Goal: Transaction & Acquisition: Purchase product/service

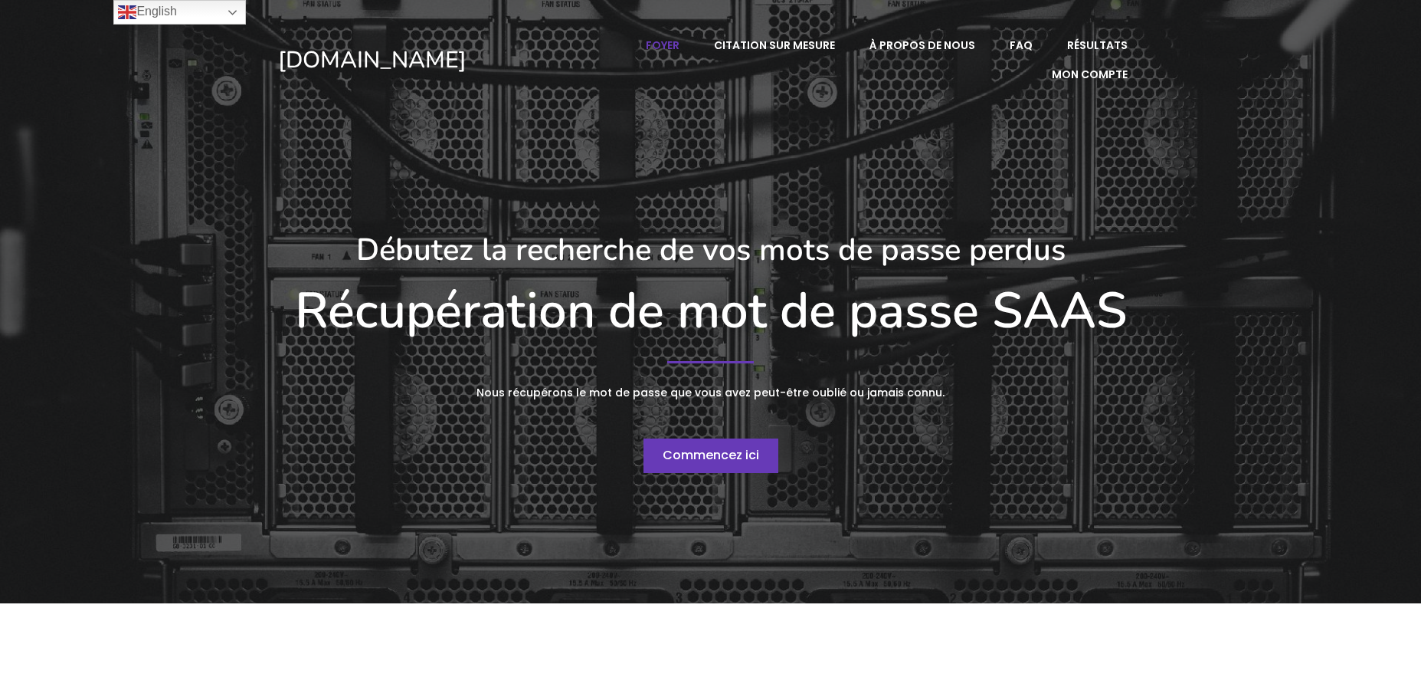
click at [713, 456] on span "Commencez ici" at bounding box center [711, 455] width 97 height 18
click at [235, 5] on link "English" at bounding box center [179, 12] width 133 height 25
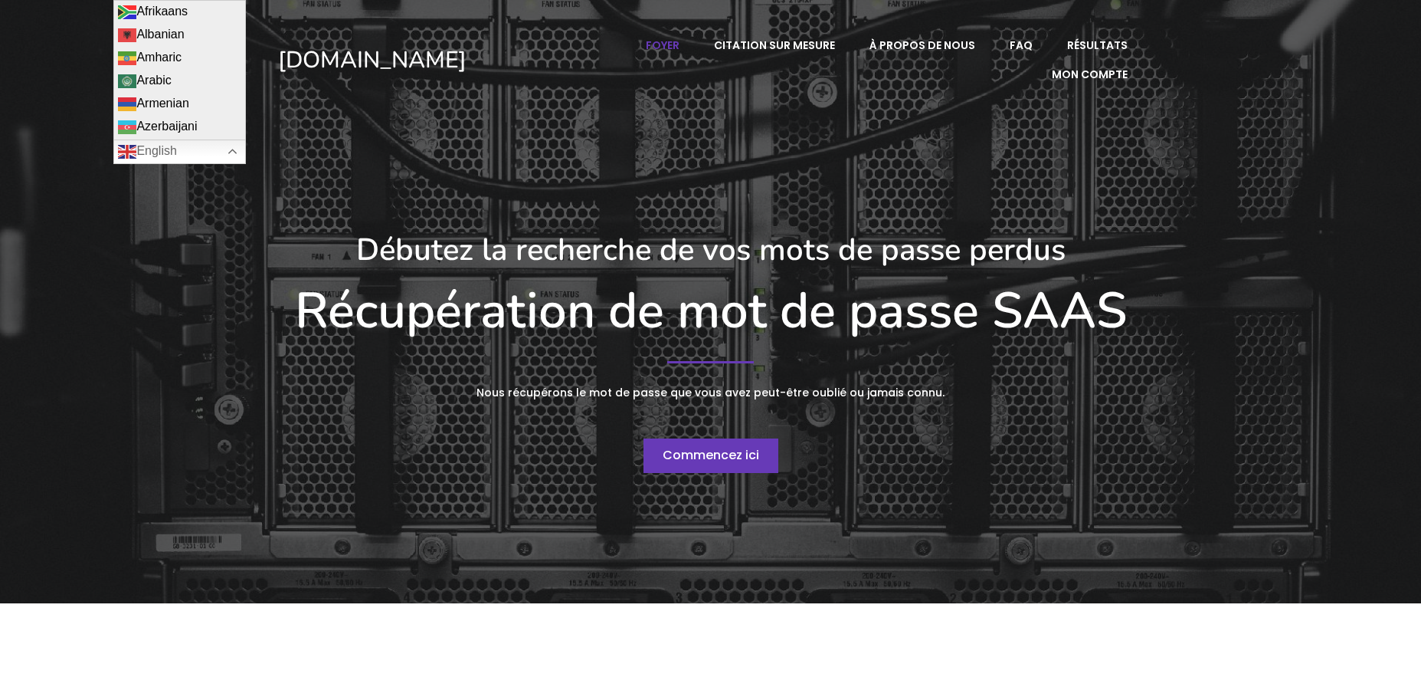
click at [392, 152] on div "Débutez la recherche de vos mots de passe perdus Récupération de mot de passe S…" at bounding box center [710, 351] width 881 height 487
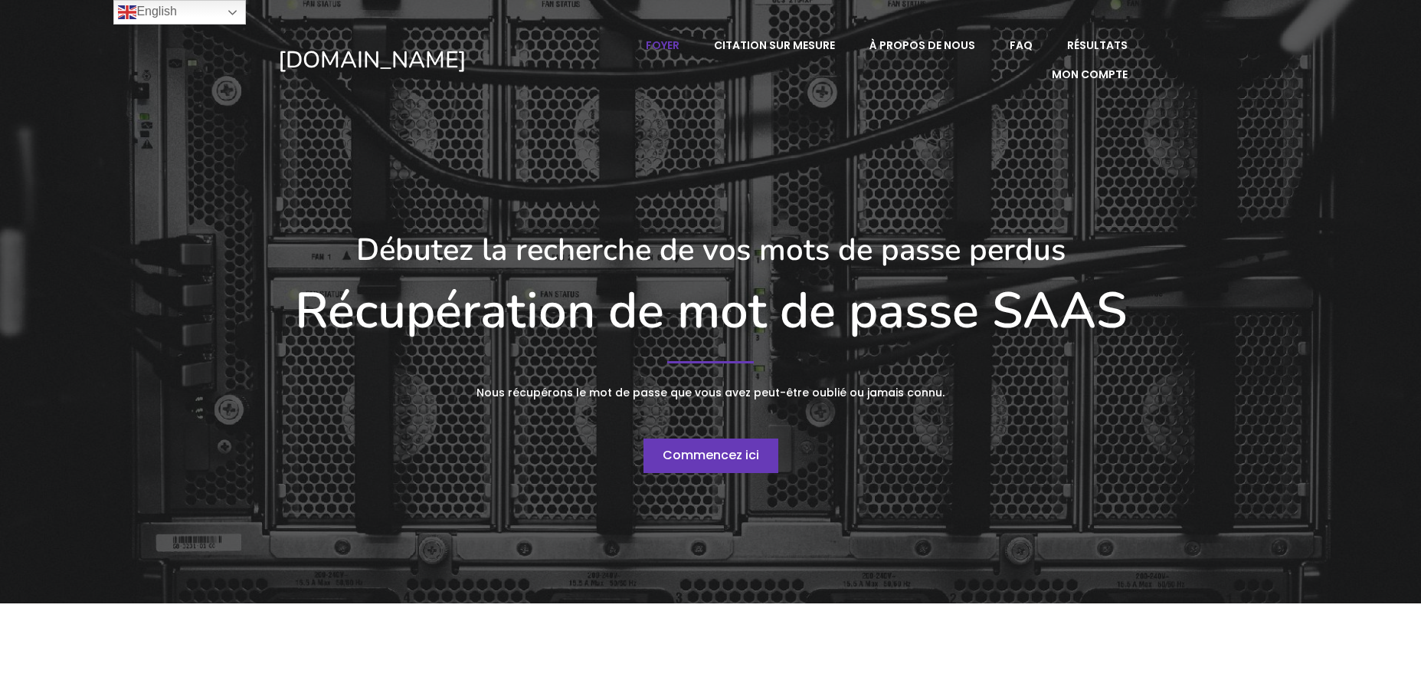
click at [721, 454] on span "Commencez ici" at bounding box center [711, 455] width 97 height 18
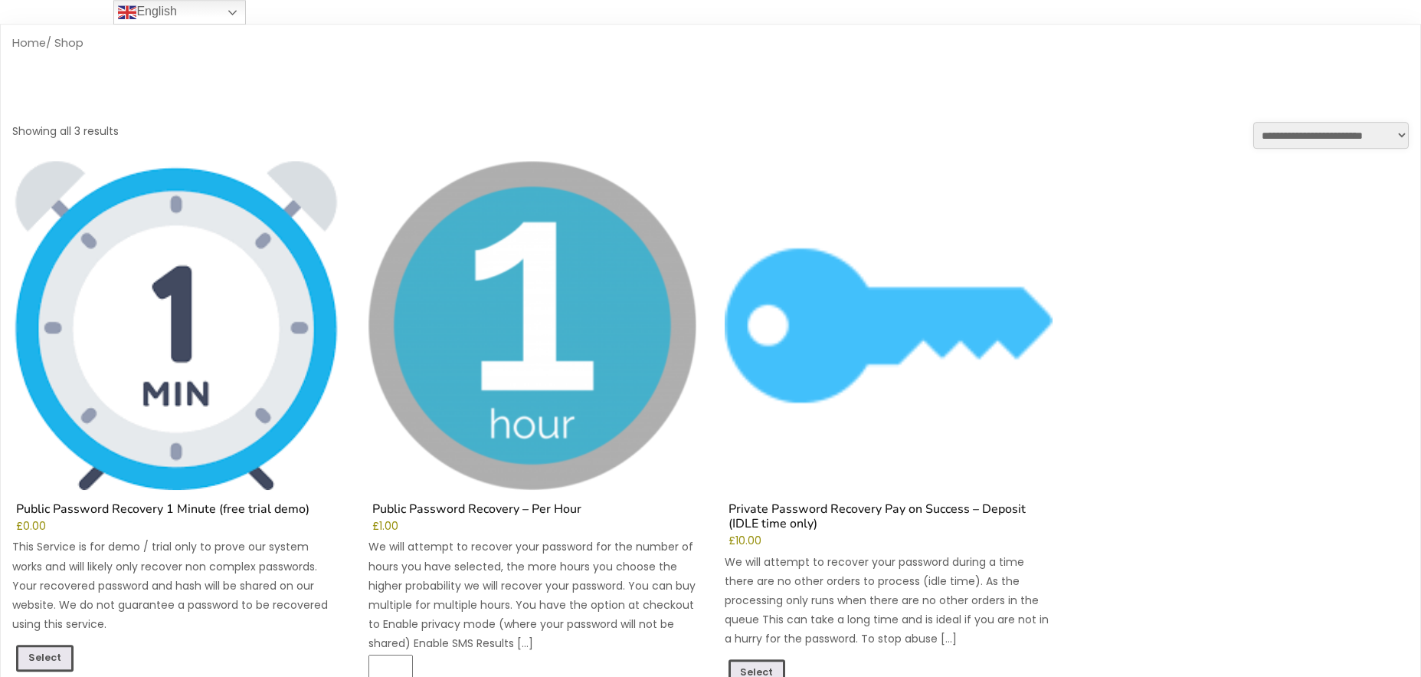
scroll to position [221, 0]
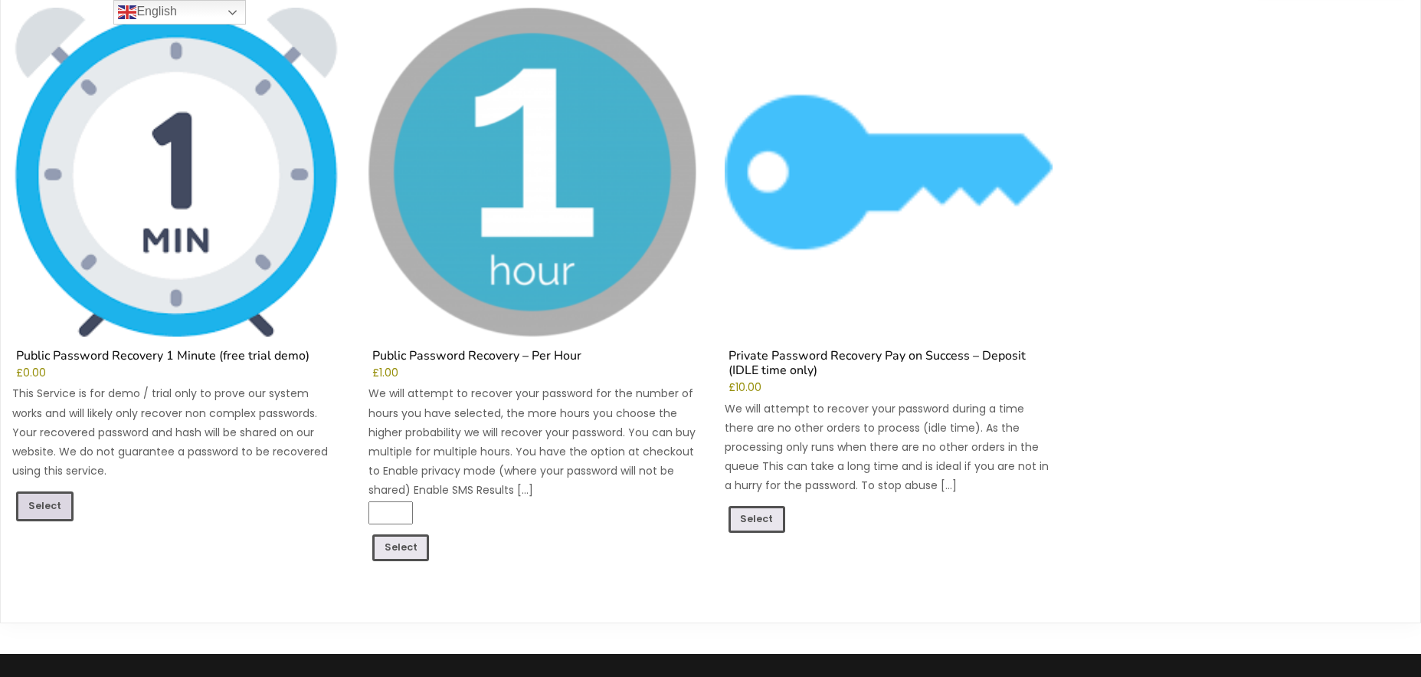
click at [29, 495] on link "Select" at bounding box center [44, 505] width 57 height 29
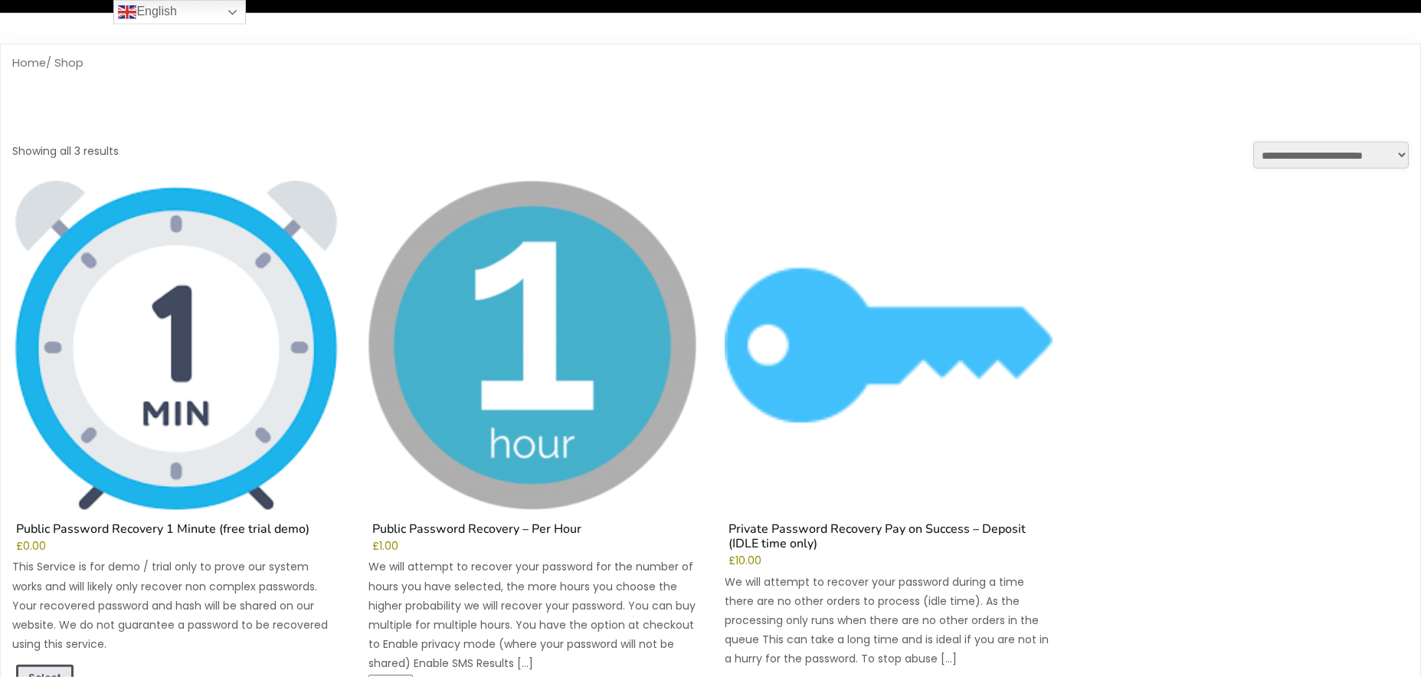
scroll to position [49, 0]
